Goal: Transaction & Acquisition: Purchase product/service

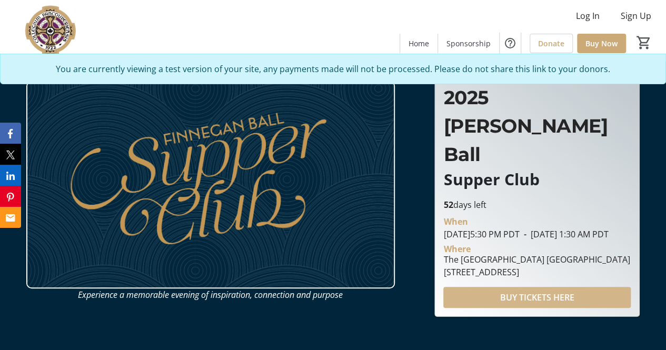
click at [553, 291] on span "BUY TICKETS HERE" at bounding box center [537, 297] width 74 height 13
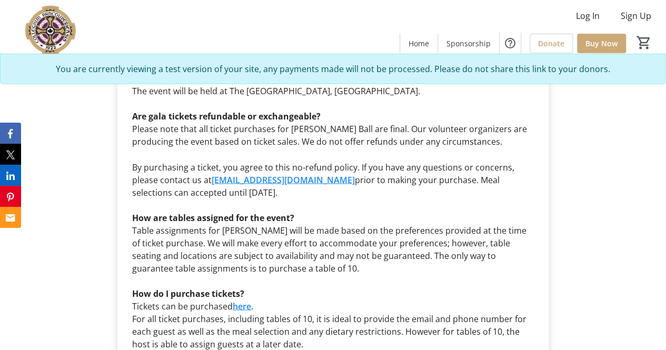
scroll to position [2884, 0]
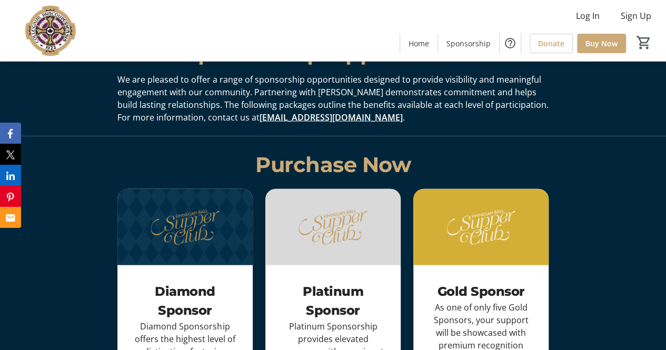
scroll to position [1116, 0]
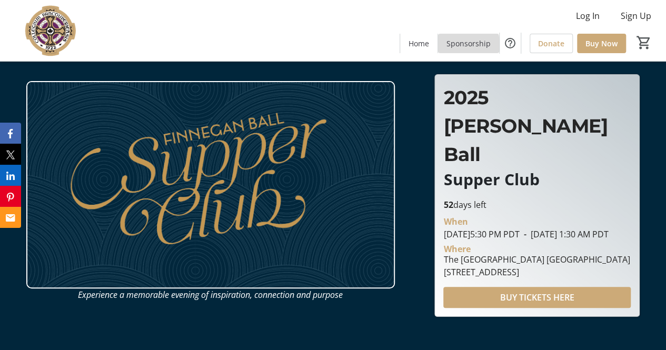
click at [466, 46] on span "Sponsorship" at bounding box center [468, 43] width 44 height 11
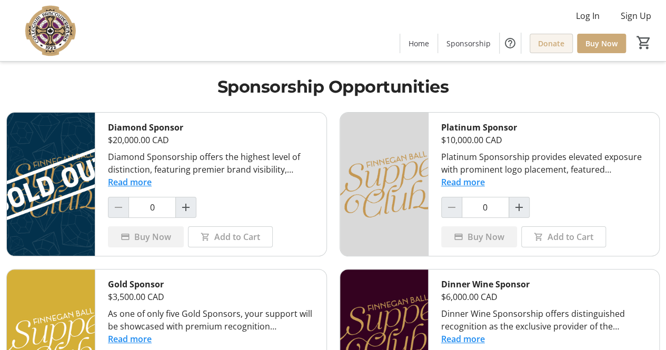
click at [543, 42] on span "Donate" at bounding box center [551, 43] width 26 height 11
